Goal: Task Accomplishment & Management: Manage account settings

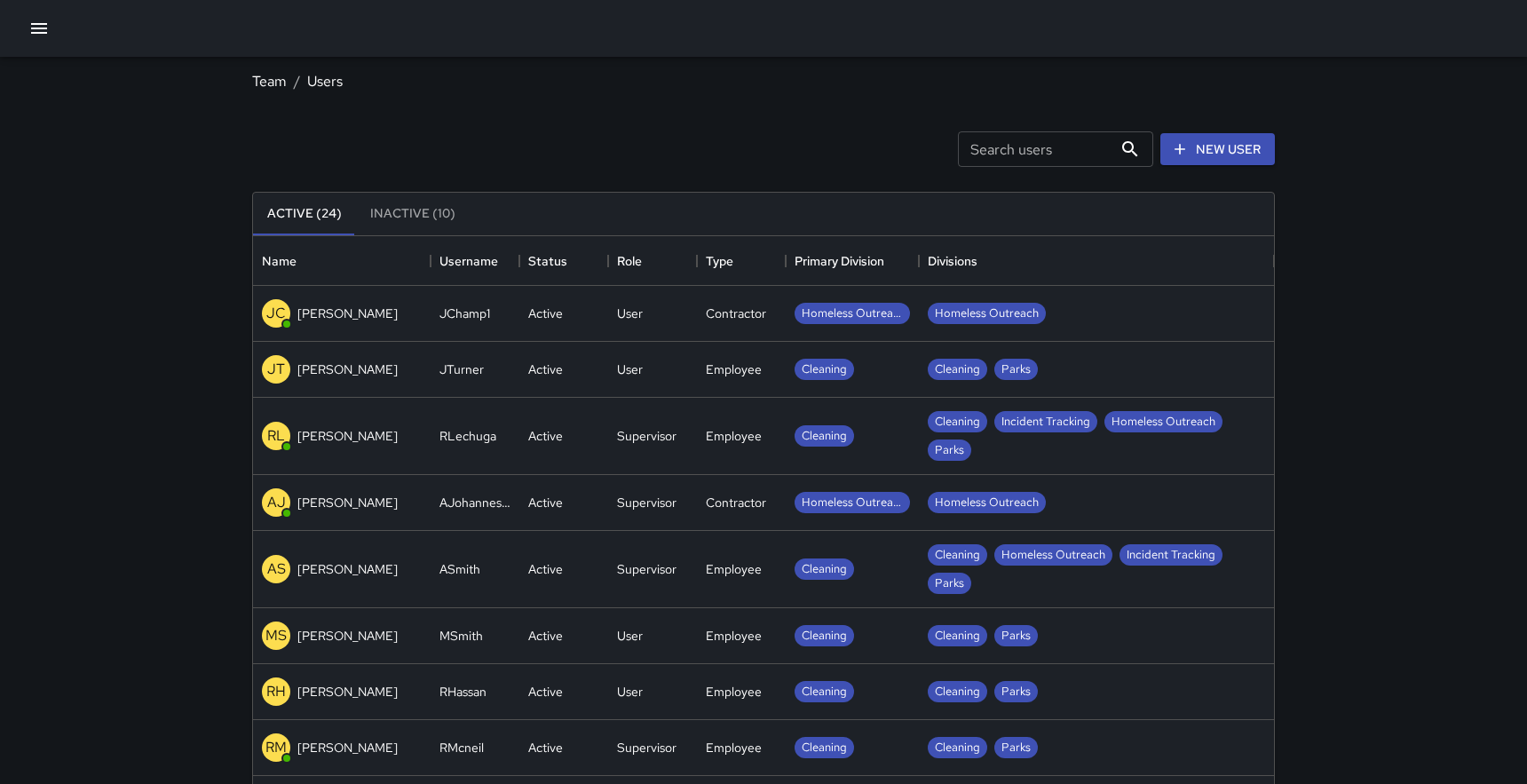
click at [394, 225] on button "Inactive (10)" at bounding box center [413, 213] width 114 height 43
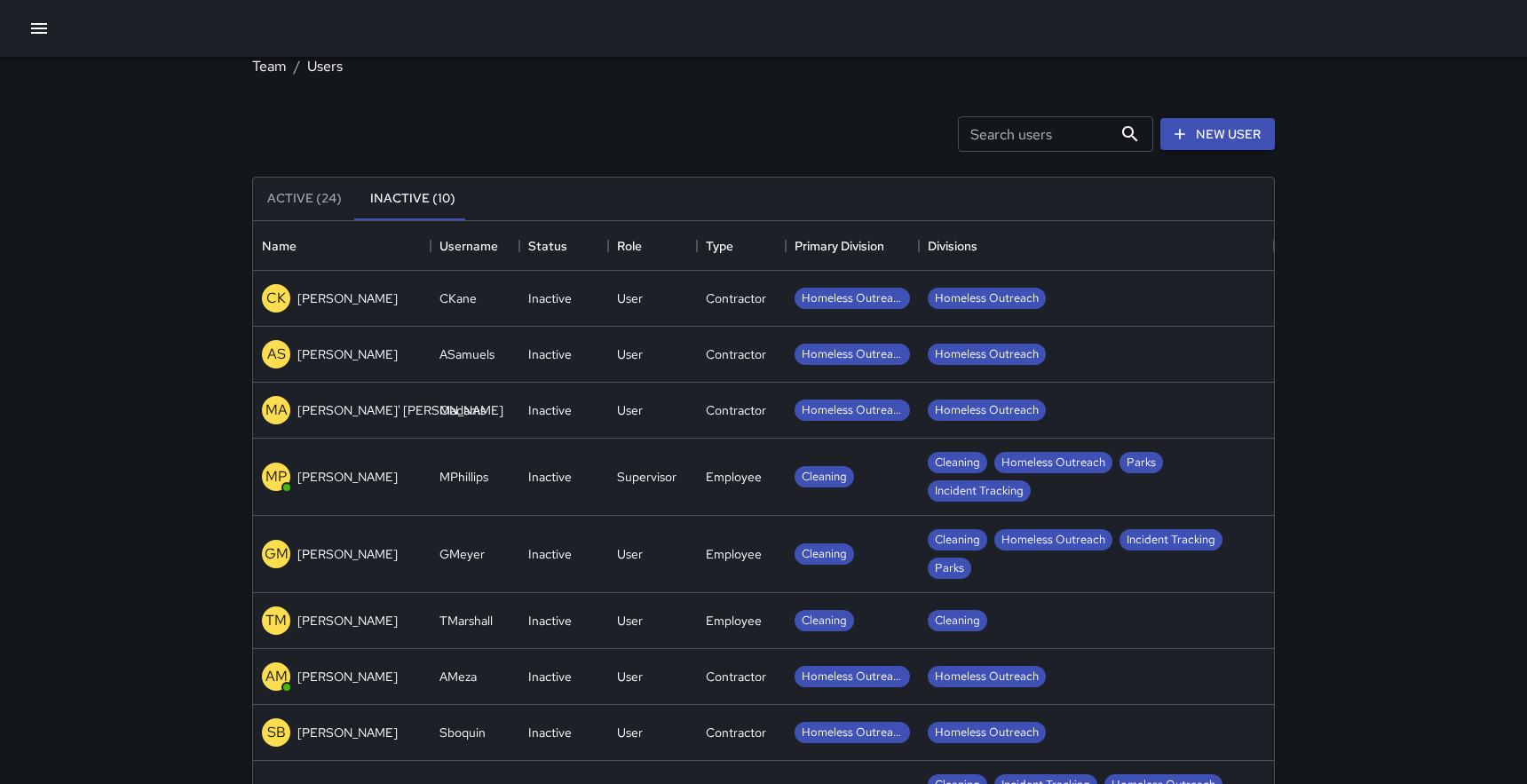
scroll to position [16, 0]
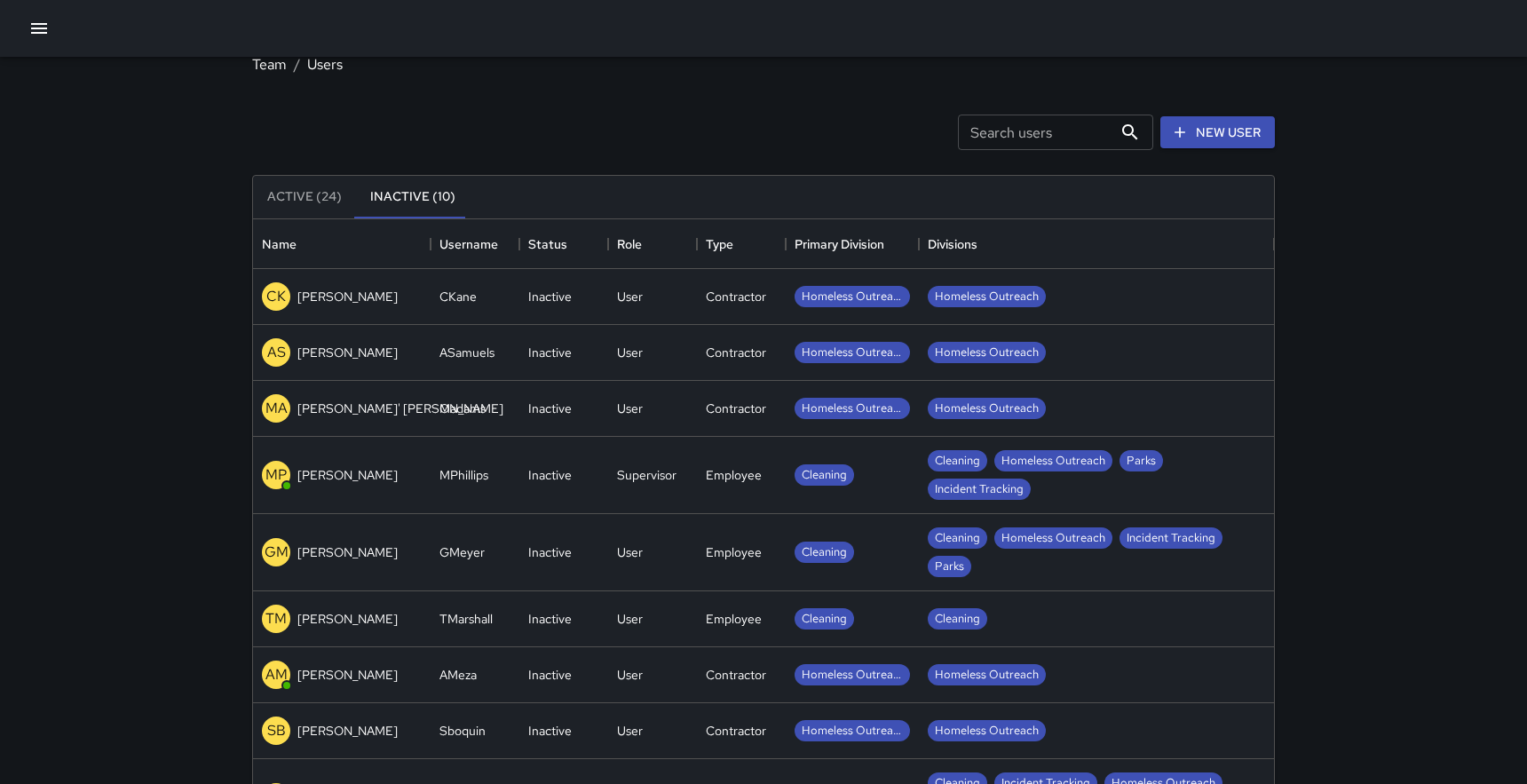
click at [318, 554] on p "[PERSON_NAME]" at bounding box center [347, 552] width 100 height 17
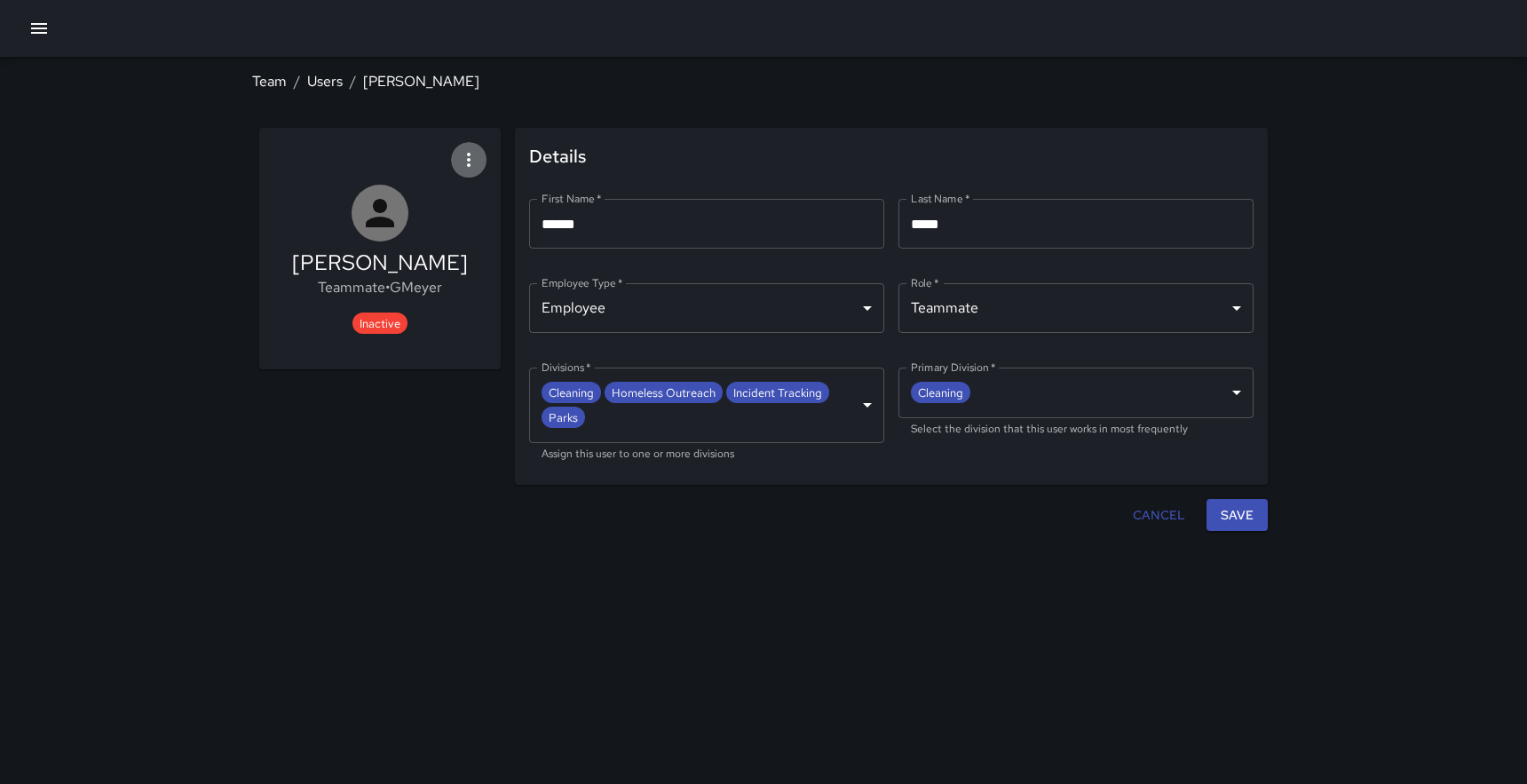
click at [467, 155] on icon "button" at bounding box center [469, 159] width 4 height 15
click at [426, 202] on span "Activate user" at bounding box center [428, 208] width 84 height 21
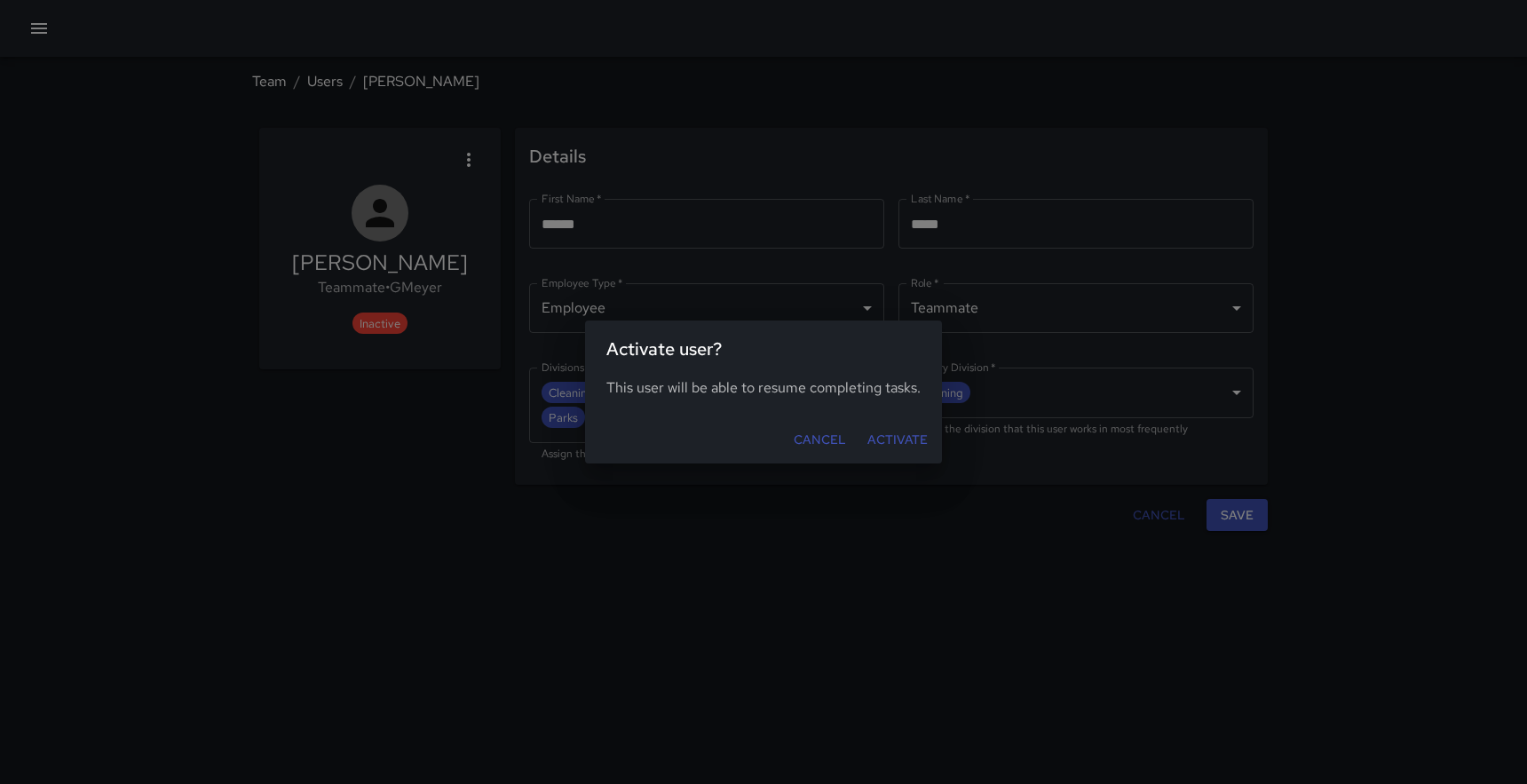
click at [894, 443] on button "Activate" at bounding box center [897, 440] width 75 height 33
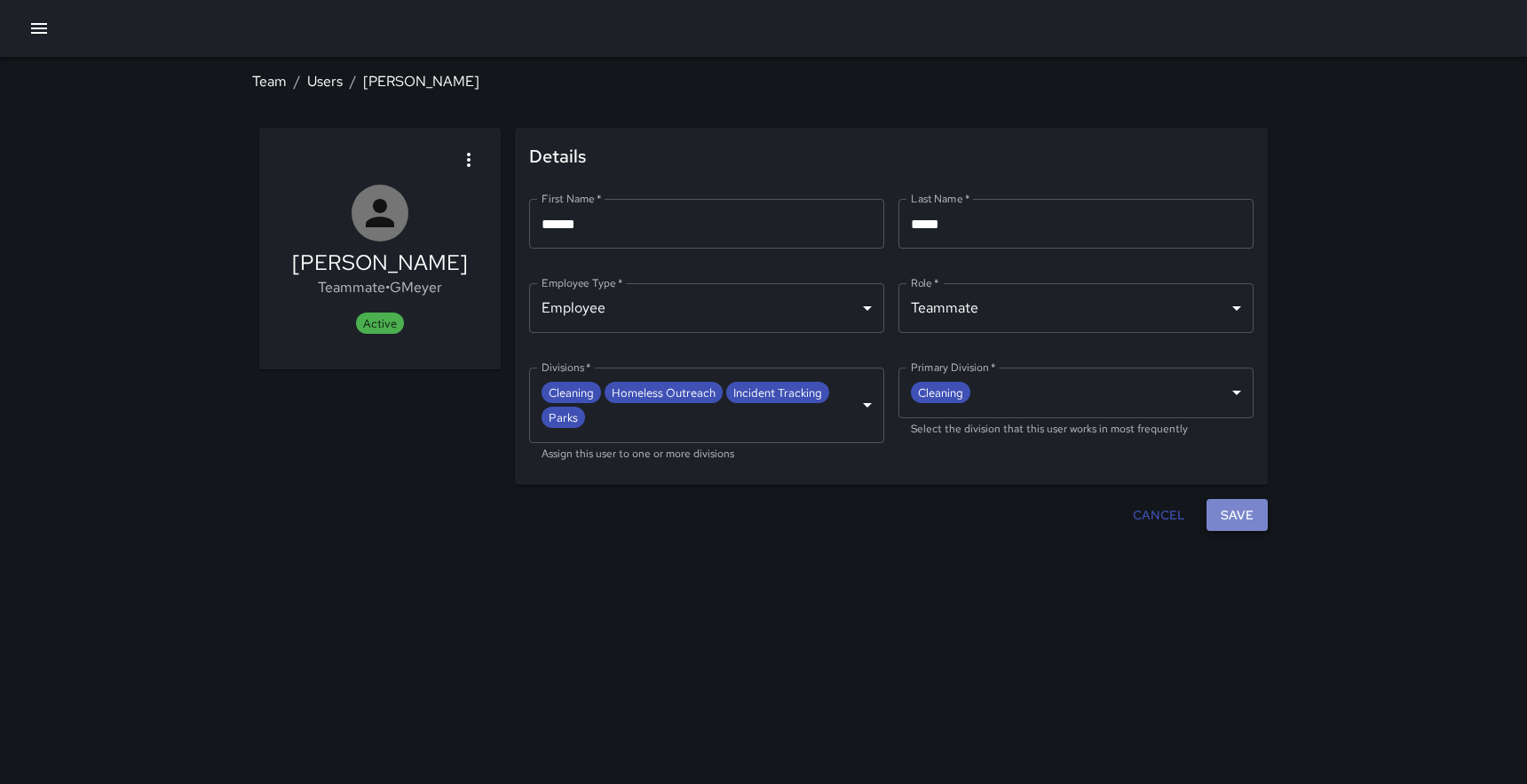
click at [1238, 514] on button "Save" at bounding box center [1237, 515] width 61 height 33
click at [34, 26] on icon "button" at bounding box center [39, 28] width 21 height 21
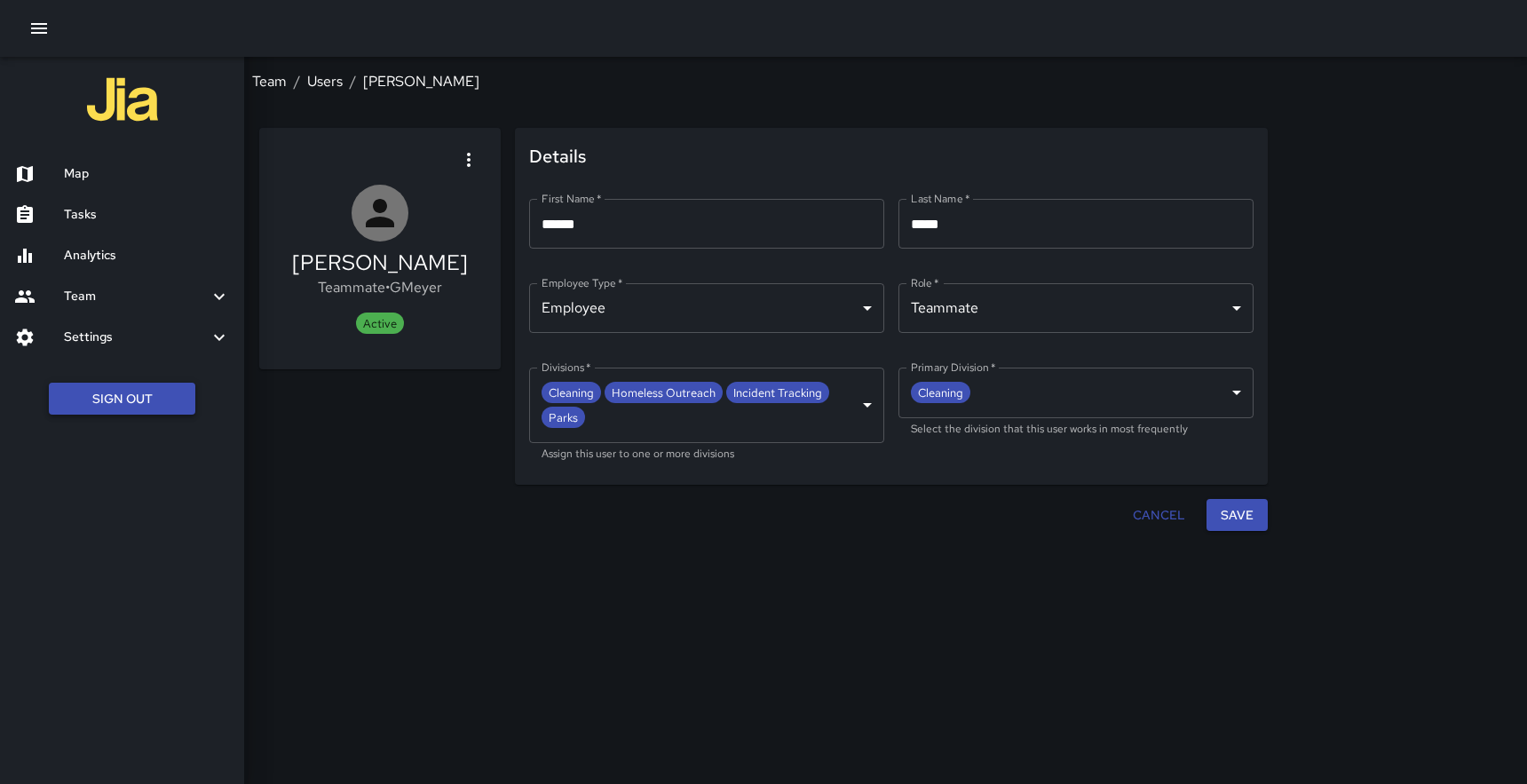
click at [118, 396] on button "Sign Out" at bounding box center [121, 399] width 147 height 33
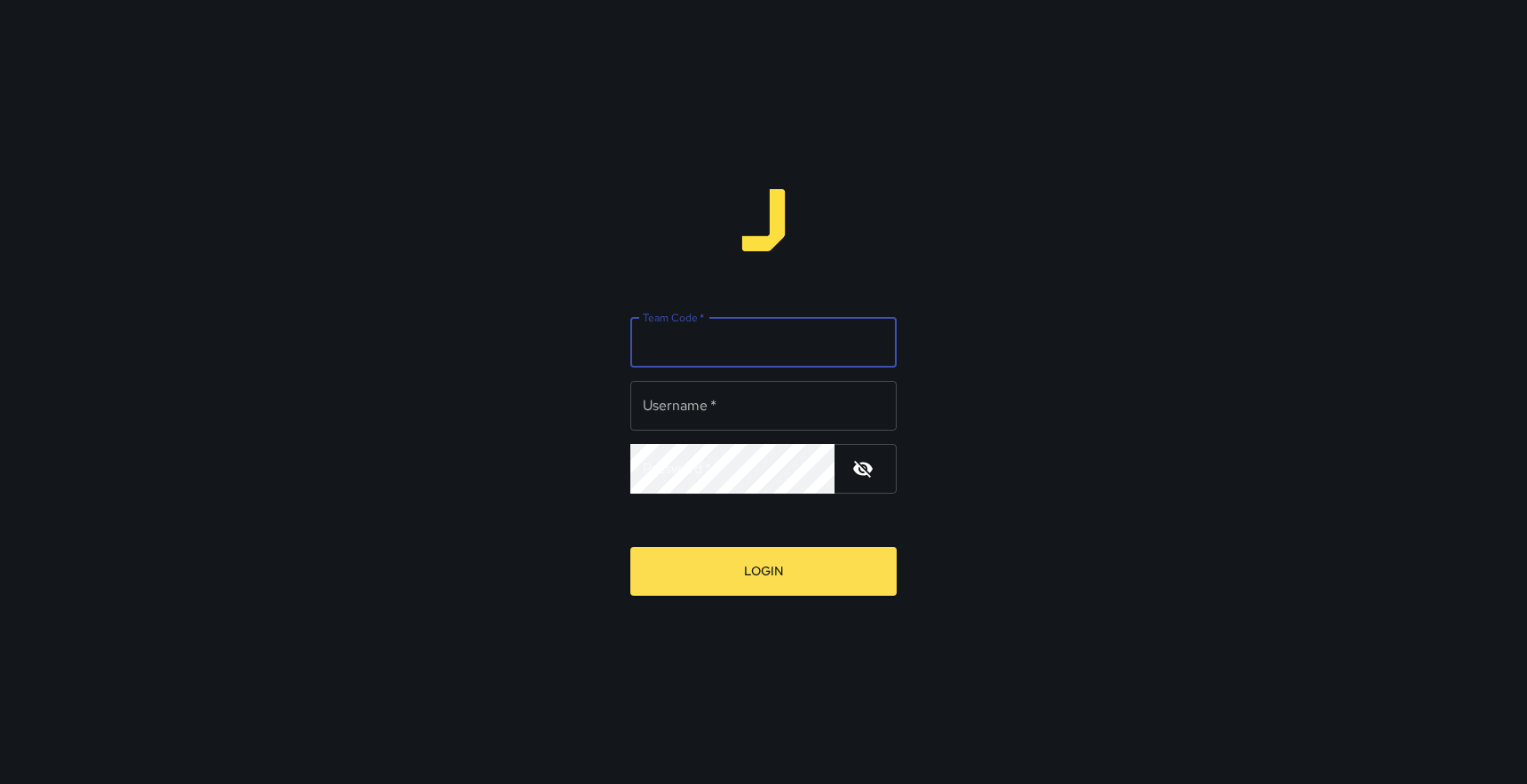
click at [764, 326] on input "Team Code   *" at bounding box center [763, 342] width 266 height 49
type input "*******"
click at [722, 401] on input "Username   *" at bounding box center [763, 405] width 266 height 49
type input "******"
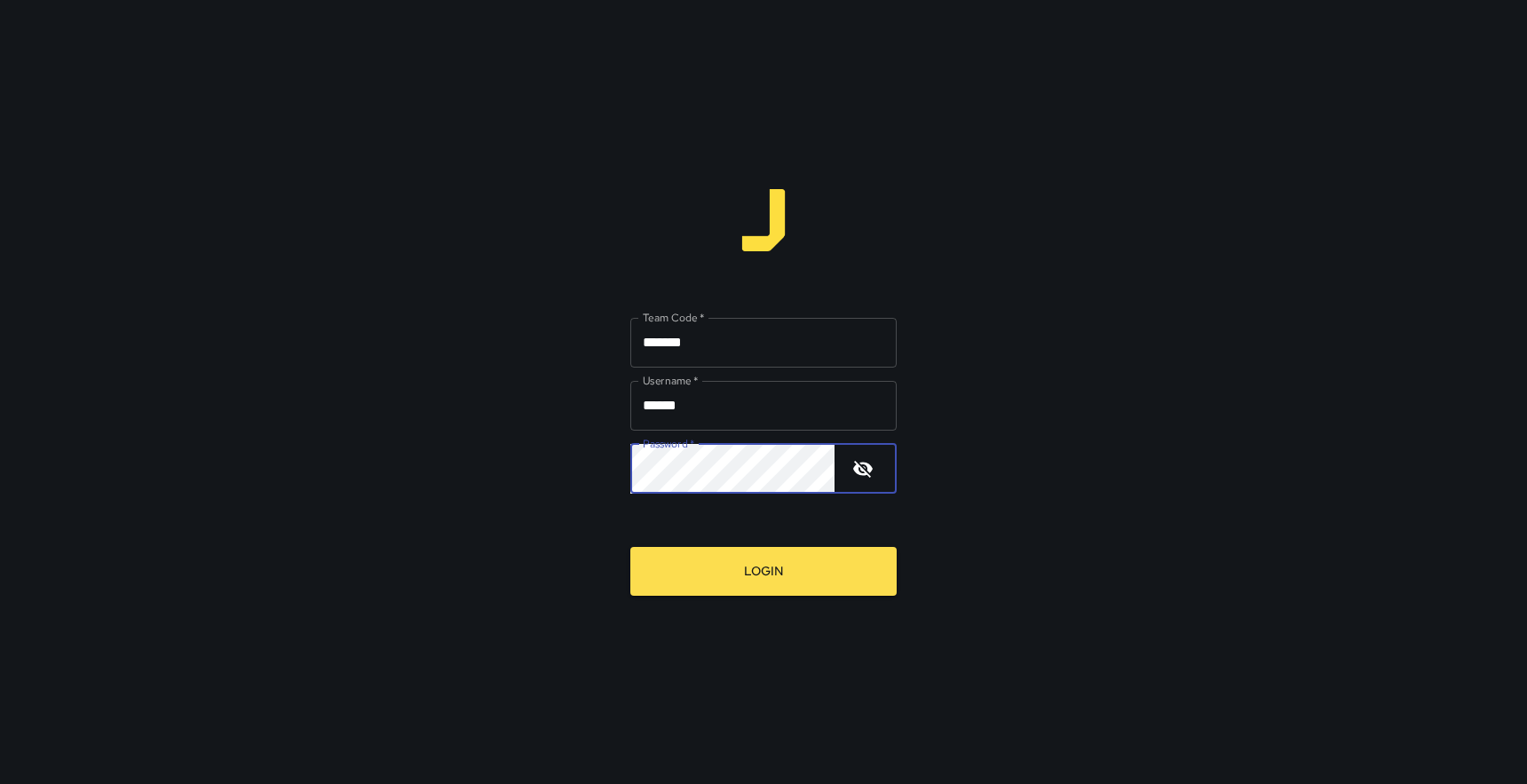
click at [856, 473] on icon "button" at bounding box center [863, 469] width 21 height 21
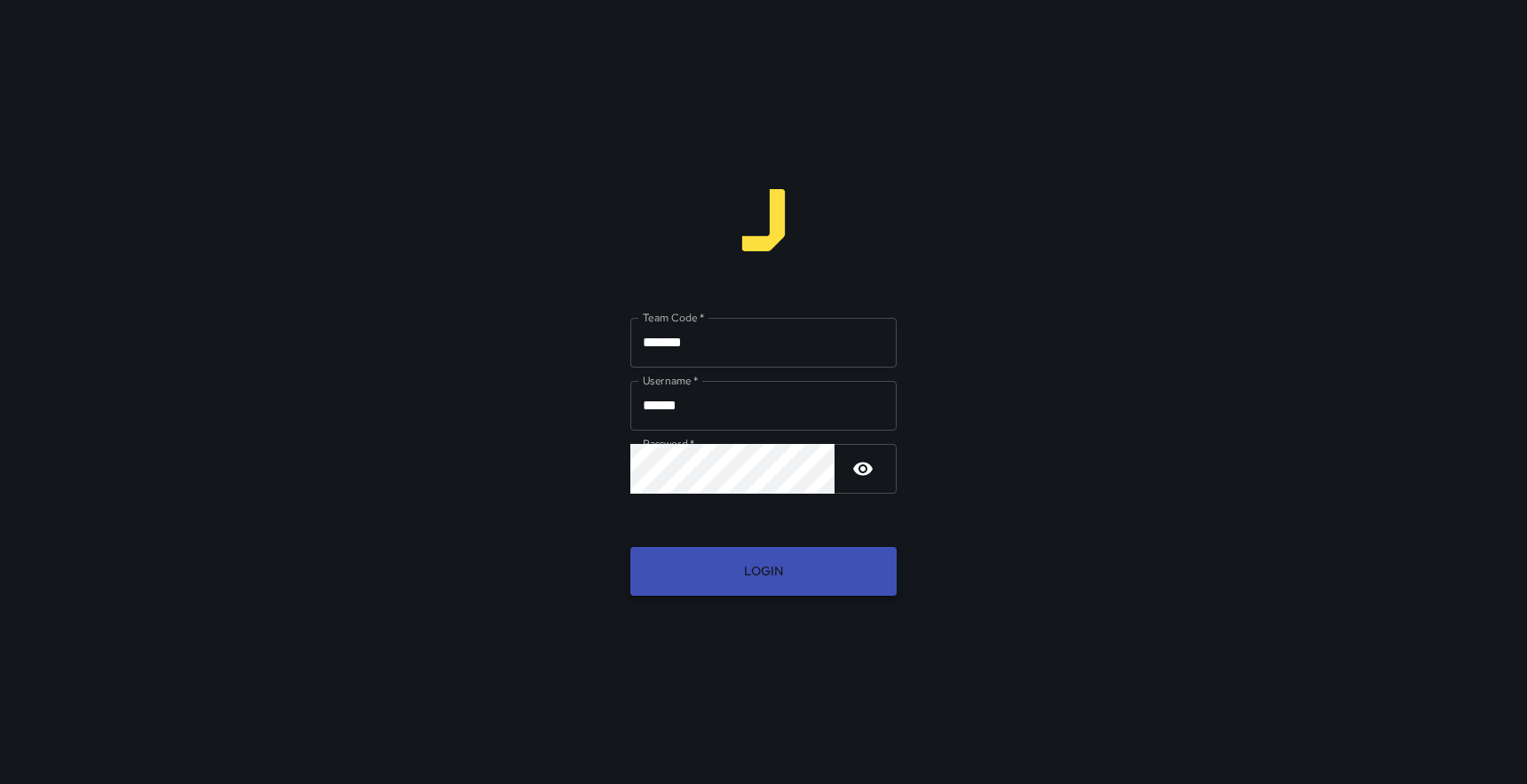
click at [769, 566] on button "Login" at bounding box center [763, 571] width 266 height 49
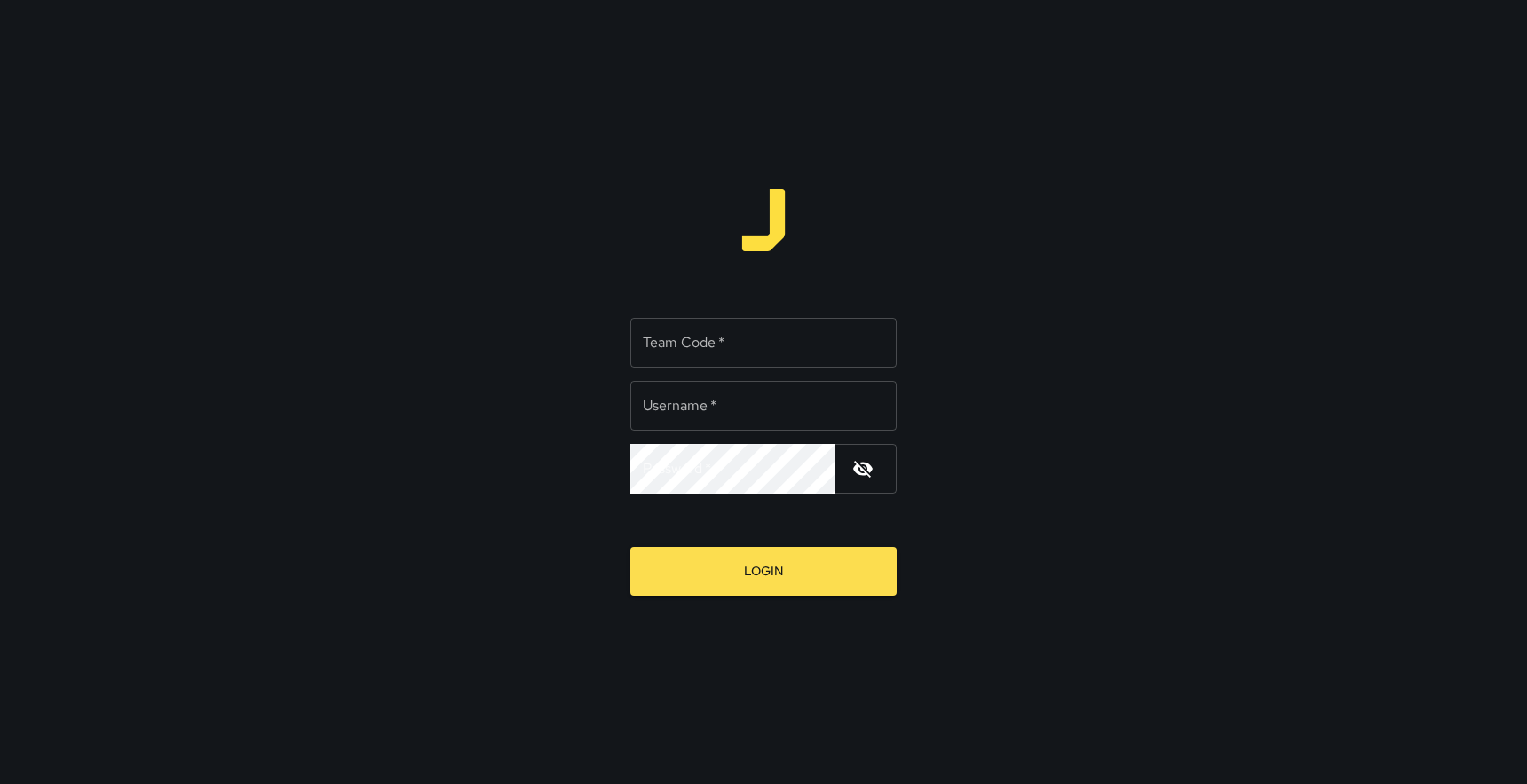
click at [757, 343] on input "Team Code   *" at bounding box center [763, 342] width 266 height 49
type input "*******"
click at [752, 403] on input "Username   *" at bounding box center [763, 405] width 266 height 49
type input "*"
type input "******"
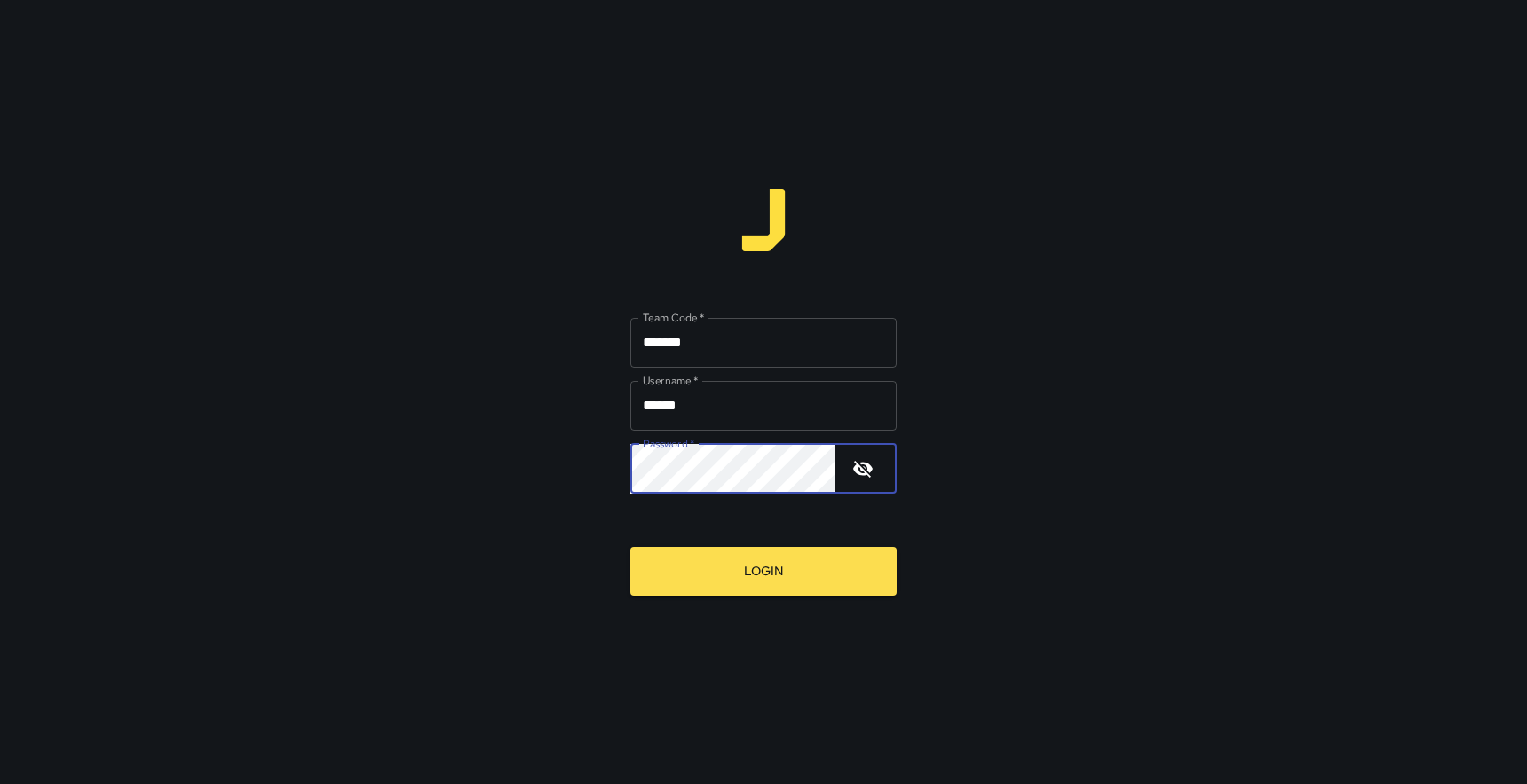
click at [866, 473] on icon "button" at bounding box center [863, 469] width 19 height 16
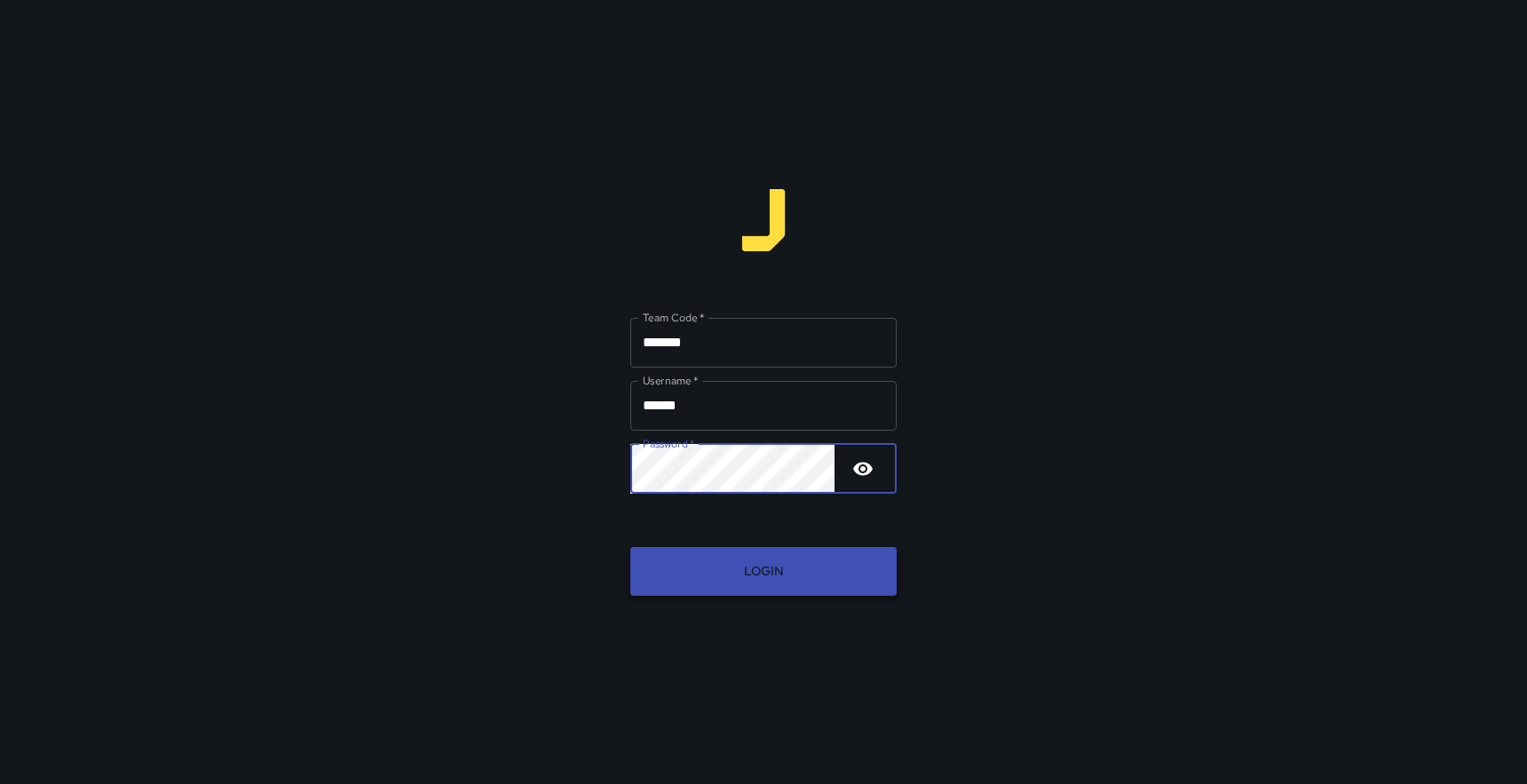
click at [756, 586] on button "Login" at bounding box center [763, 571] width 266 height 49
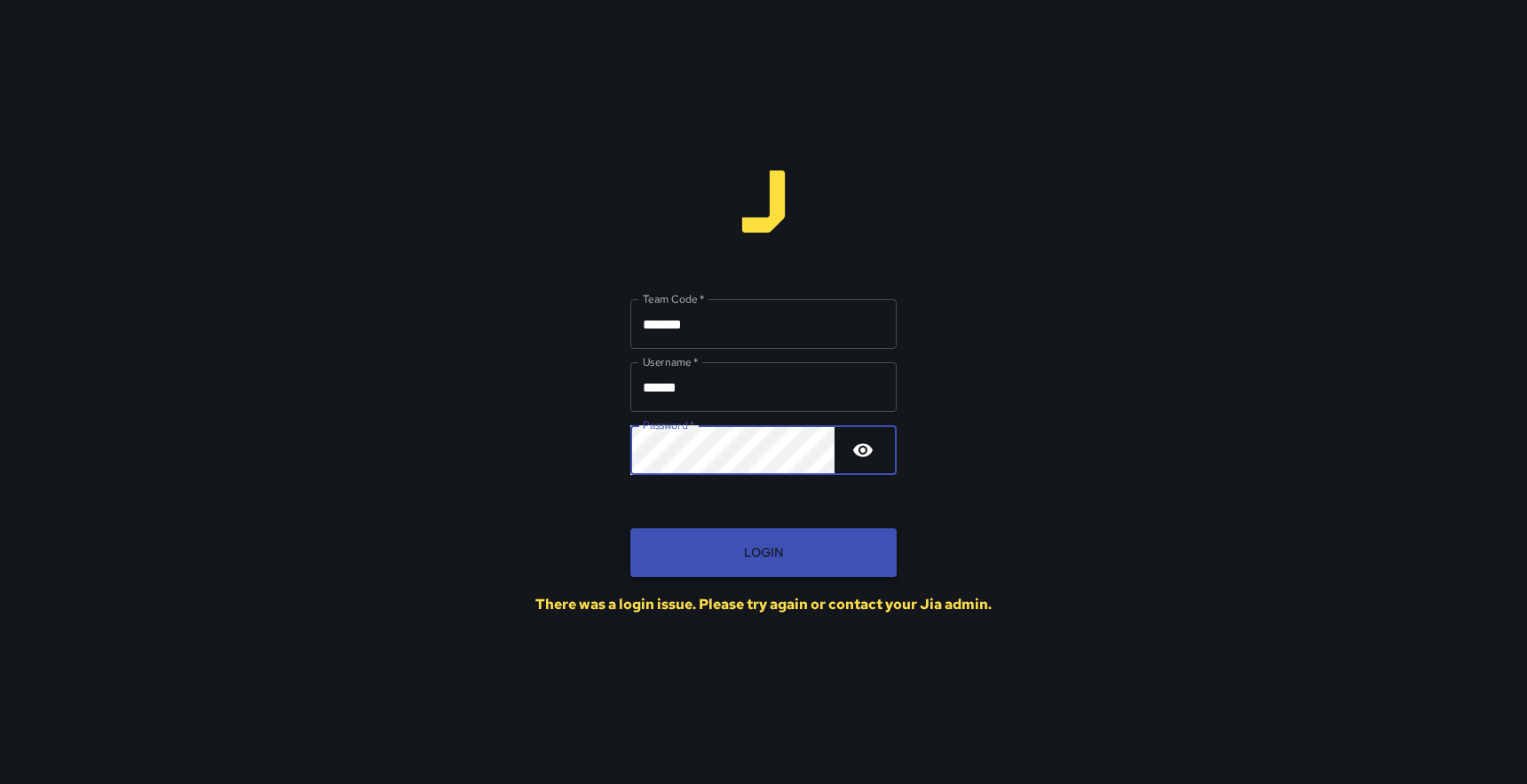
click at [733, 556] on button "Login" at bounding box center [763, 552] width 266 height 49
click at [737, 547] on button "Login" at bounding box center [763, 552] width 266 height 49
click at [734, 554] on button "Login" at bounding box center [763, 552] width 266 height 49
click at [766, 556] on button "Login" at bounding box center [763, 552] width 266 height 49
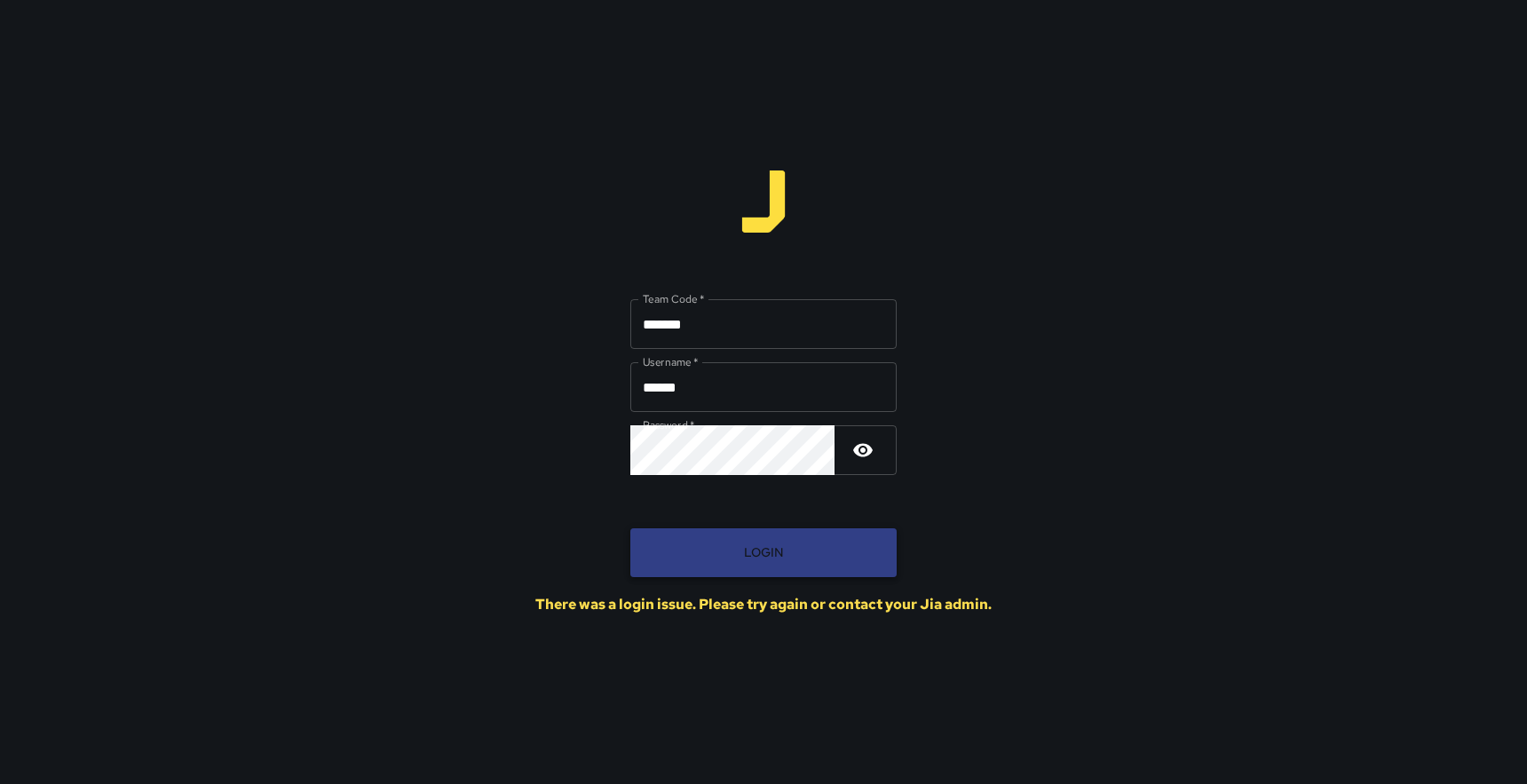
click at [722, 565] on button "Login" at bounding box center [763, 552] width 266 height 49
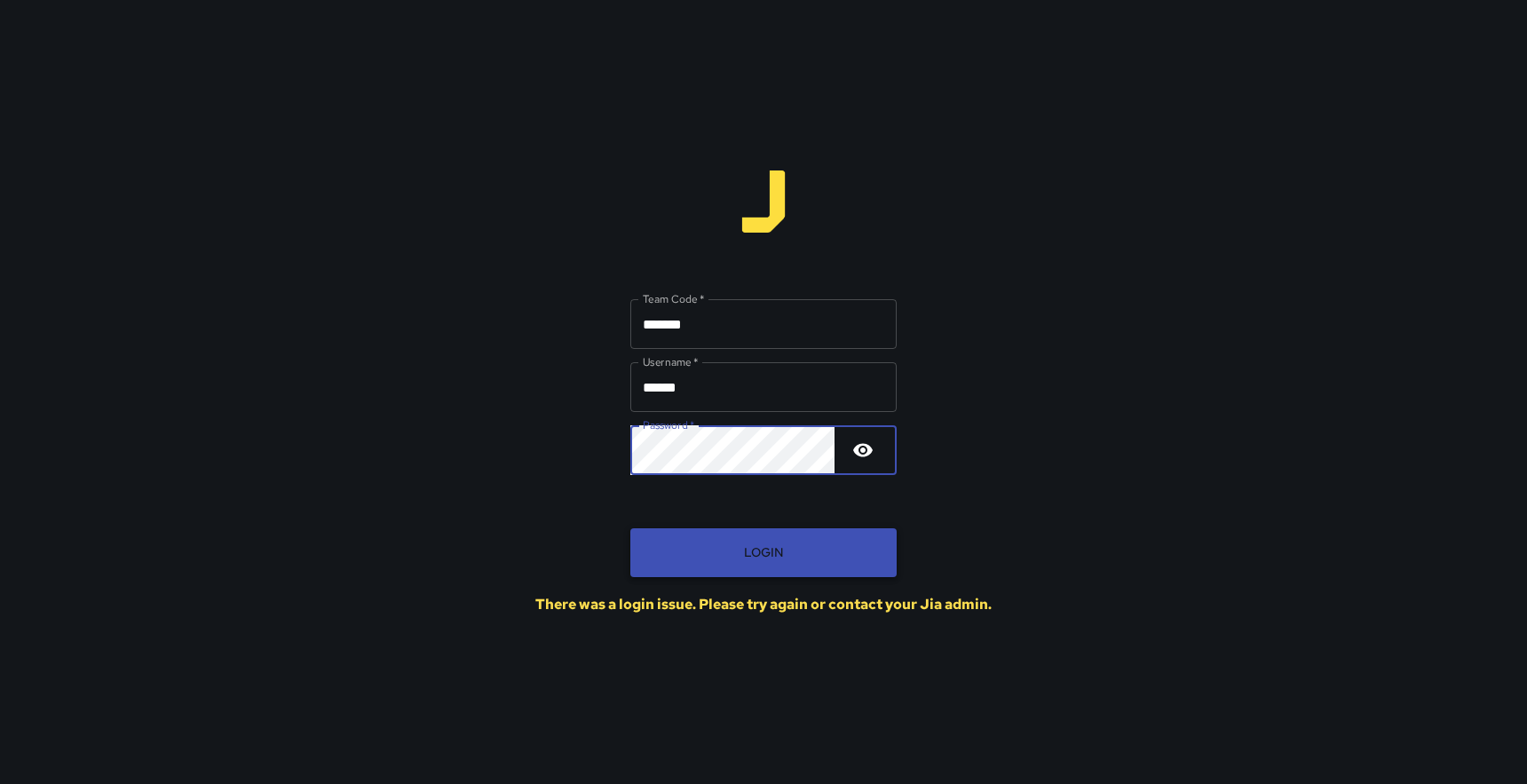
click at [806, 557] on button "Login" at bounding box center [763, 552] width 266 height 49
click at [698, 542] on button "Login" at bounding box center [763, 552] width 266 height 49
click at [714, 553] on button "Login" at bounding box center [763, 552] width 266 height 49
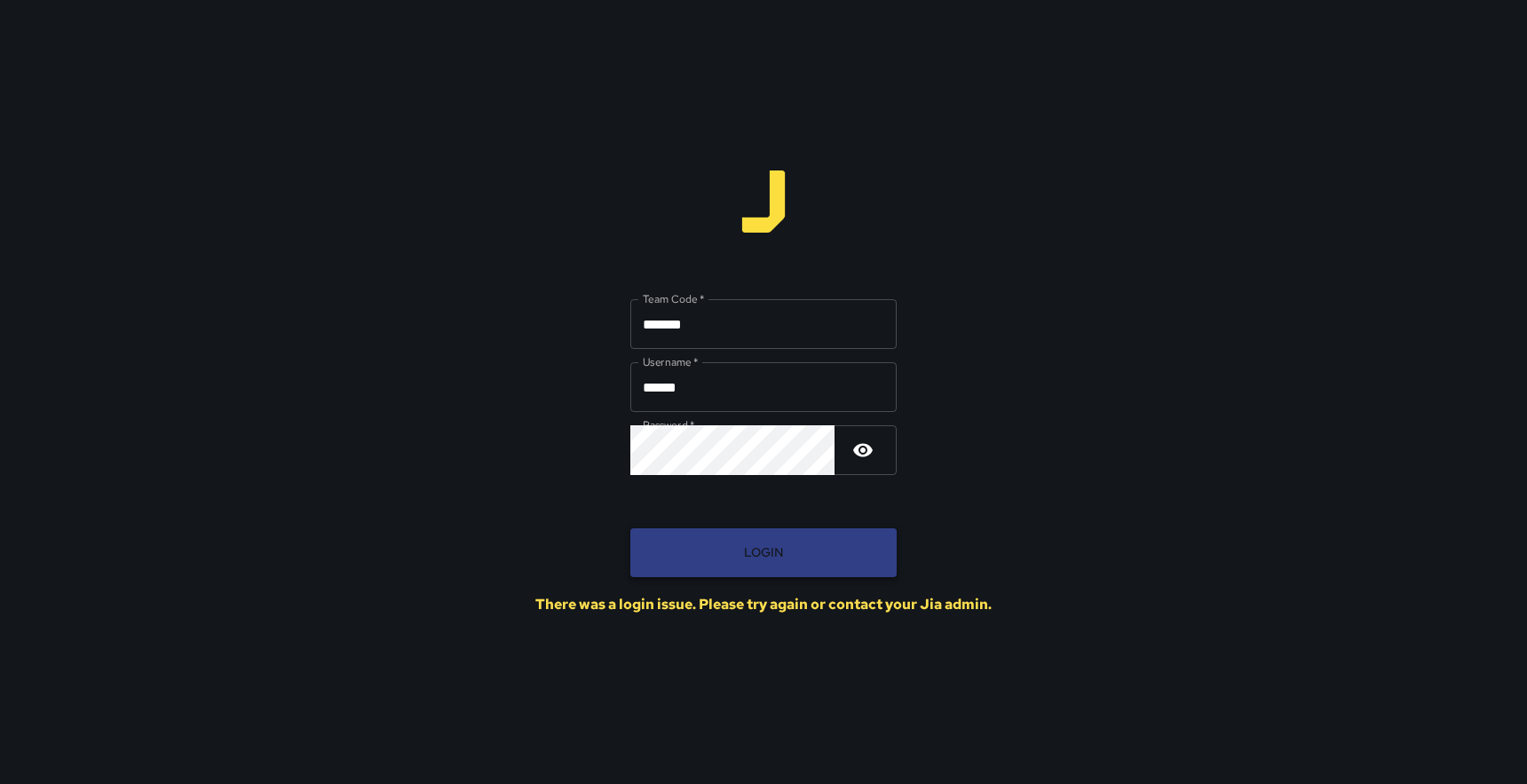
click at [733, 564] on button "Login" at bounding box center [763, 552] width 266 height 49
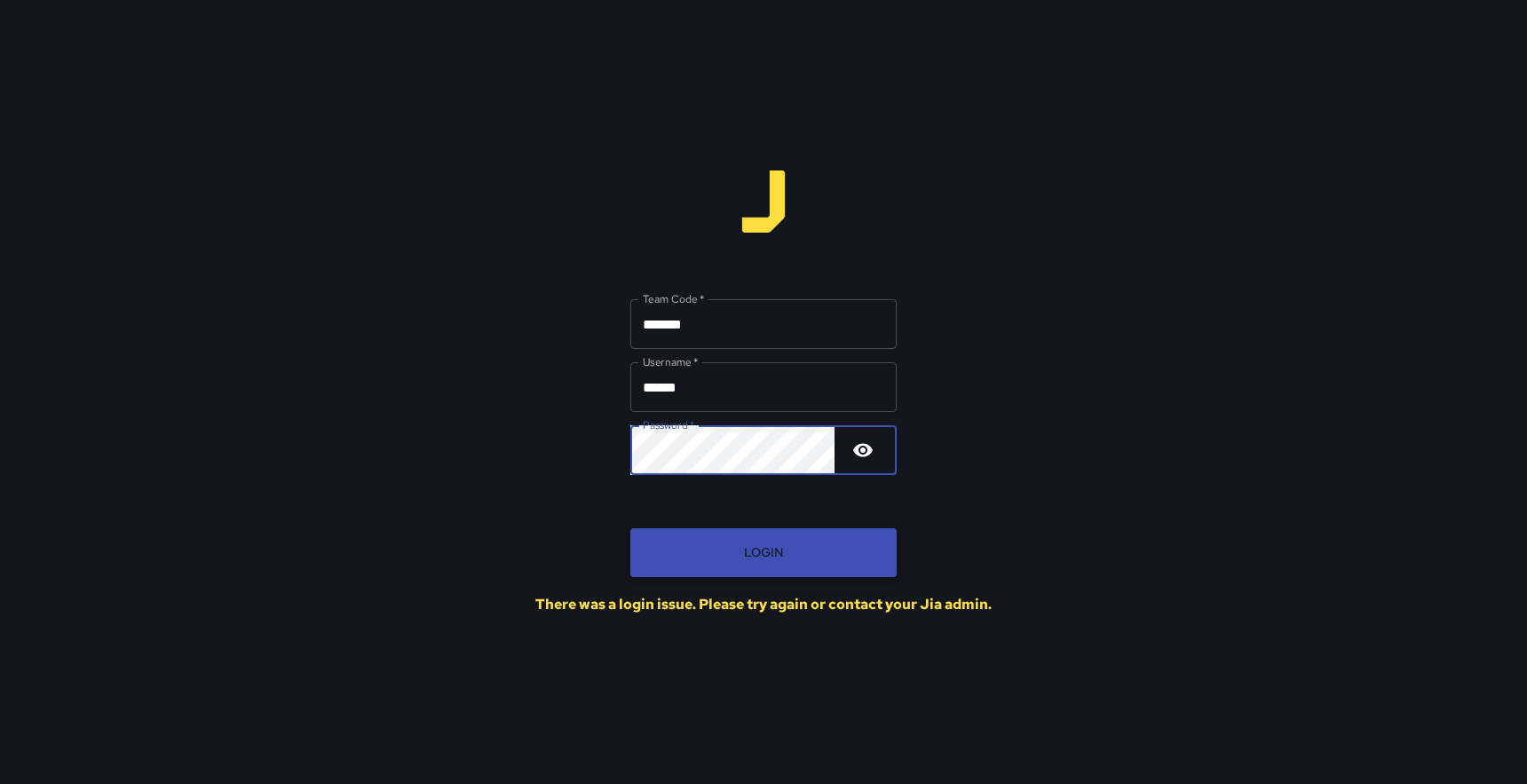
click at [707, 555] on button "Login" at bounding box center [763, 552] width 266 height 49
click at [714, 549] on button "Login" at bounding box center [763, 552] width 266 height 49
click at [757, 556] on button "Login" at bounding box center [763, 552] width 266 height 49
